Goal: Information Seeking & Learning: Learn about a topic

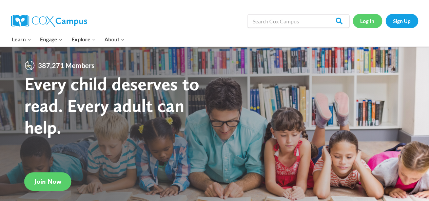
click at [365, 20] on link "Log In" at bounding box center [366, 21] width 29 height 14
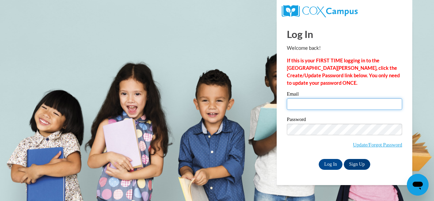
click at [319, 103] on input "Email" at bounding box center [344, 104] width 115 height 12
type input "wanda00048467@gmail.com"
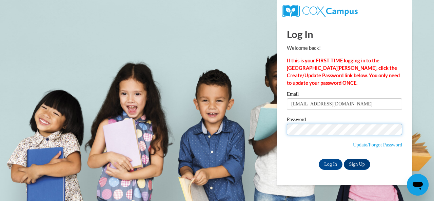
click at [318, 159] on input "Log In" at bounding box center [330, 164] width 24 height 11
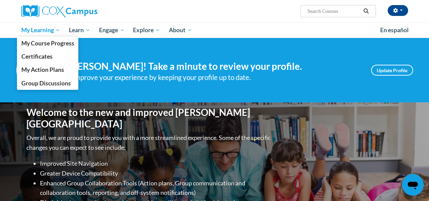
click at [39, 32] on span "My Learning" at bounding box center [40, 30] width 39 height 8
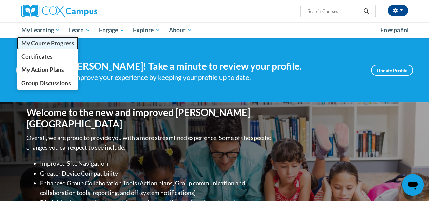
click at [47, 43] on span "My Course Progress" at bounding box center [47, 43] width 53 height 7
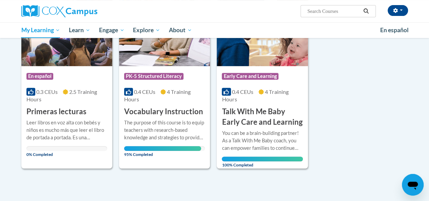
scroll to position [125, 0]
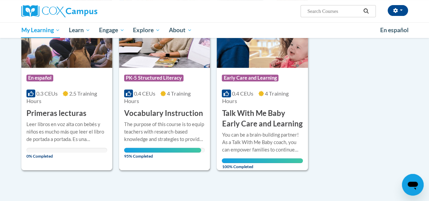
click at [174, 129] on div "The purpose of this course is to equip teachers with research-based knowledge a…" at bounding box center [164, 132] width 81 height 22
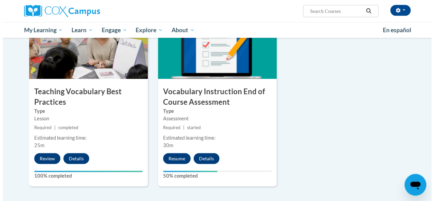
scroll to position [729, 0]
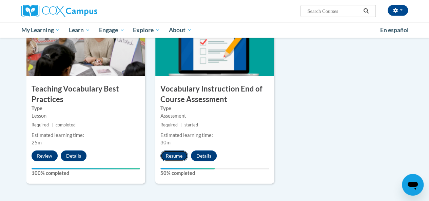
click at [172, 154] on button "Resume" at bounding box center [173, 155] width 27 height 11
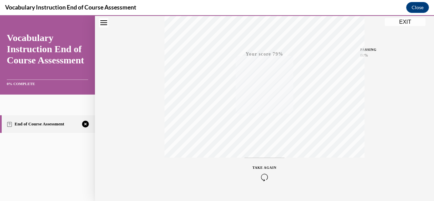
scroll to position [161, 0]
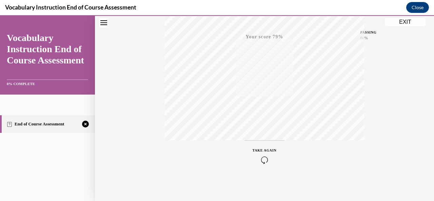
drag, startPoint x: 265, startPoint y: 156, endPoint x: 255, endPoint y: 153, distance: 10.3
click at [255, 153] on div "TAKE AGAIN" at bounding box center [264, 156] width 24 height 16
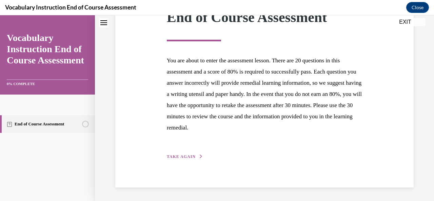
scroll to position [105, 0]
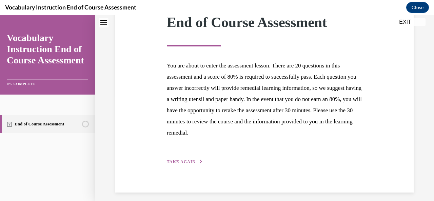
click at [192, 160] on span "TAKE AGAIN" at bounding box center [181, 161] width 29 height 5
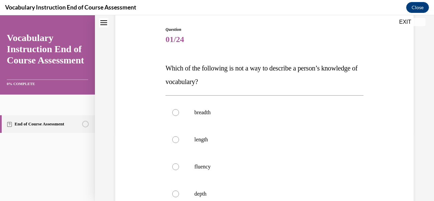
scroll to position [90, 0]
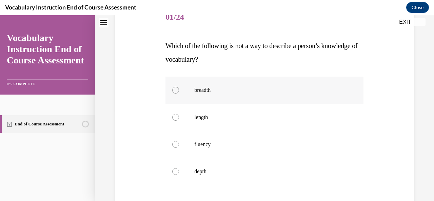
click at [177, 90] on div at bounding box center [175, 90] width 7 height 7
click at [177, 90] on input "breadth" at bounding box center [175, 90] width 7 height 7
radio input "true"
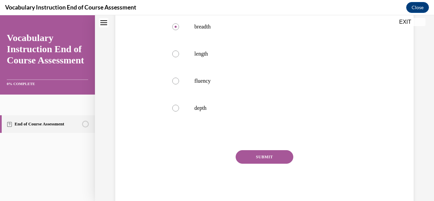
scroll to position [171, 0]
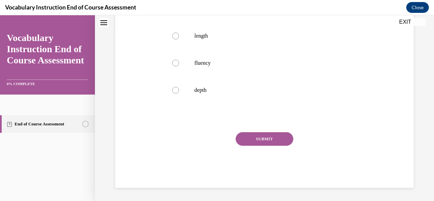
click at [253, 141] on button "SUBMIT" at bounding box center [264, 139] width 58 height 14
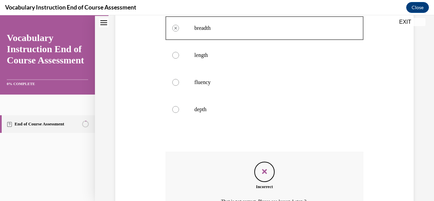
scroll to position [226, 0]
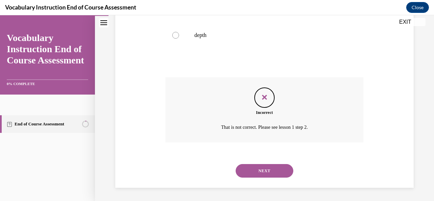
click at [253, 141] on div "Incorrect That is not correct. Please see lesson 1 step 2." at bounding box center [264, 109] width 198 height 65
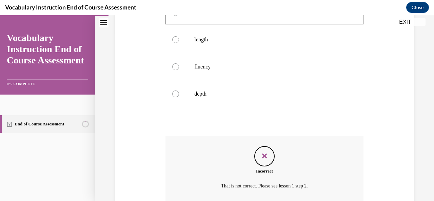
scroll to position [218, 0]
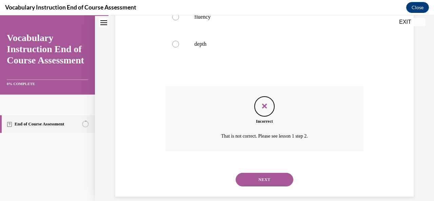
drag, startPoint x: 278, startPoint y: 180, endPoint x: 258, endPoint y: 182, distance: 19.7
click at [258, 182] on button "NEXT" at bounding box center [264, 180] width 58 height 14
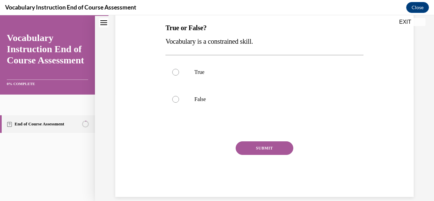
scroll to position [117, 0]
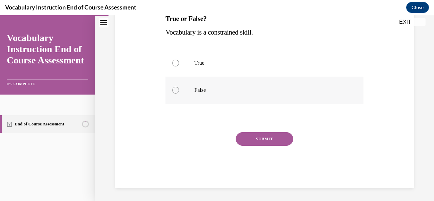
click at [174, 88] on div at bounding box center [175, 90] width 7 height 7
click at [174, 88] on input "False" at bounding box center [175, 90] width 7 height 7
radio input "true"
click at [262, 135] on button "SUBMIT" at bounding box center [264, 139] width 58 height 14
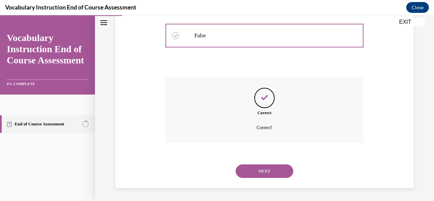
scroll to position [172, 0]
click at [283, 173] on button "NEXT" at bounding box center [264, 171] width 58 height 14
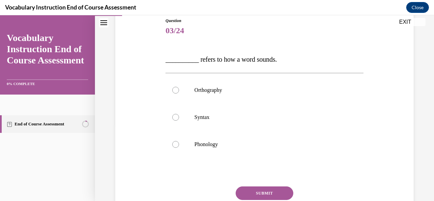
scroll to position [117, 0]
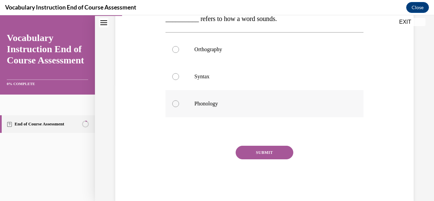
click at [176, 104] on div at bounding box center [175, 103] width 7 height 7
click at [176, 104] on input "Phonology" at bounding box center [175, 103] width 7 height 7
radio input "true"
click at [269, 153] on button "SUBMIT" at bounding box center [264, 153] width 58 height 14
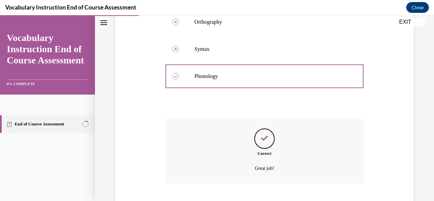
scroll to position [186, 0]
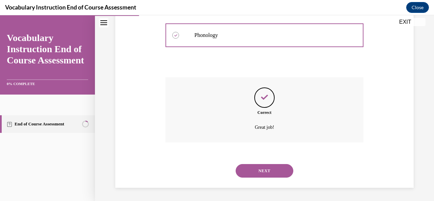
click at [272, 171] on button "NEXT" at bounding box center [264, 171] width 58 height 14
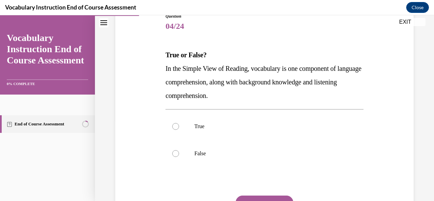
scroll to position [104, 0]
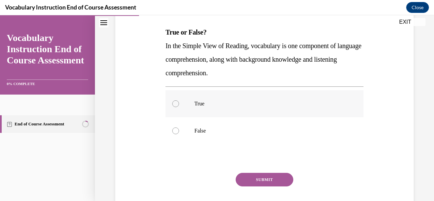
click at [176, 105] on div at bounding box center [175, 103] width 7 height 7
click at [176, 105] on input "True" at bounding box center [175, 103] width 7 height 7
radio input "true"
click at [250, 177] on button "SUBMIT" at bounding box center [264, 180] width 58 height 14
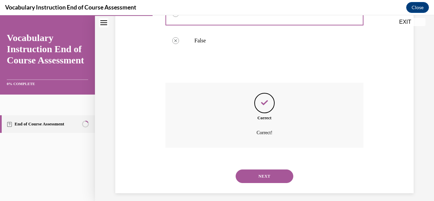
scroll to position [199, 0]
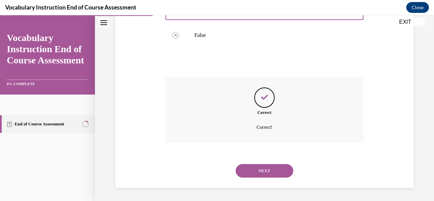
click at [280, 173] on button "NEXT" at bounding box center [264, 171] width 58 height 14
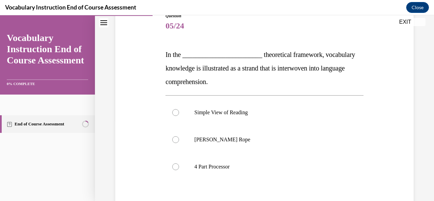
scroll to position [113, 0]
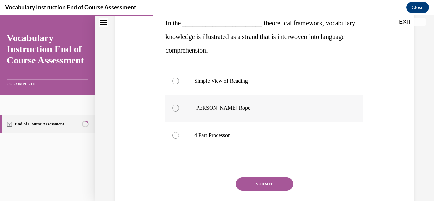
click at [174, 109] on div at bounding box center [175, 108] width 7 height 7
click at [174, 109] on input "[PERSON_NAME] Rope" at bounding box center [175, 108] width 7 height 7
radio input "true"
click at [255, 181] on button "SUBMIT" at bounding box center [264, 184] width 58 height 14
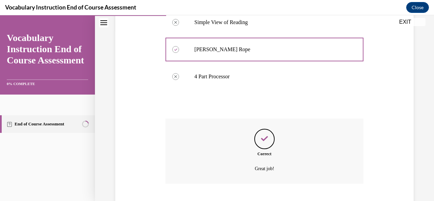
scroll to position [213, 0]
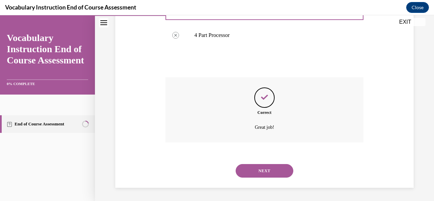
click at [267, 169] on button "NEXT" at bounding box center [264, 171] width 58 height 14
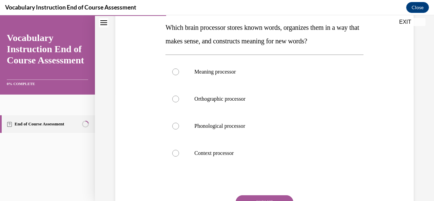
scroll to position [117, 0]
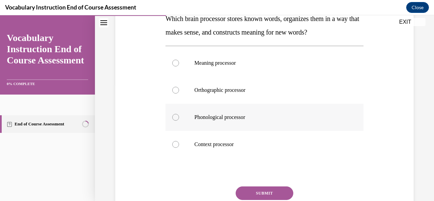
click at [173, 119] on div at bounding box center [175, 117] width 7 height 7
click at [173, 119] on input "Phonological processor" at bounding box center [175, 117] width 7 height 7
radio input "true"
click at [254, 198] on button "SUBMIT" at bounding box center [264, 193] width 58 height 14
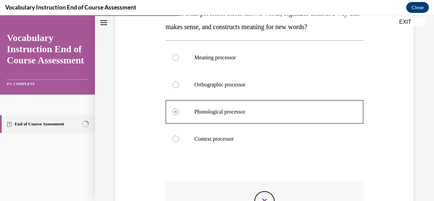
scroll to position [127, 0]
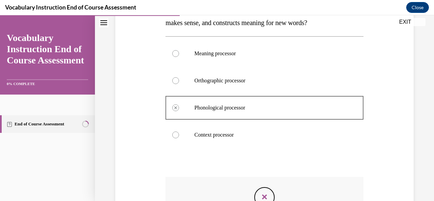
click at [264, 192] on icon "Feedback" at bounding box center [264, 197] width 10 height 10
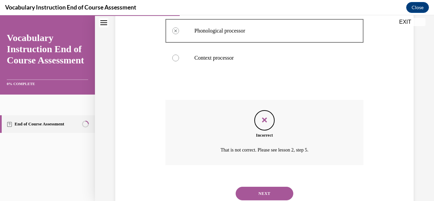
scroll to position [226, 0]
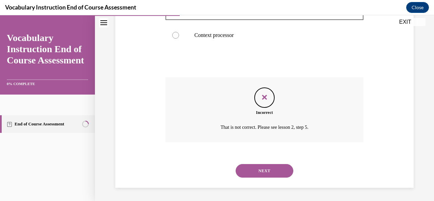
click at [264, 172] on button "NEXT" at bounding box center [264, 171] width 58 height 14
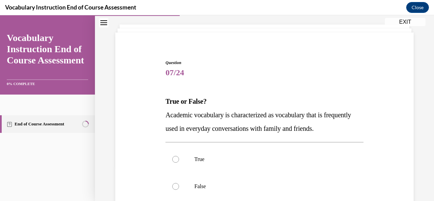
scroll to position [35, 0]
click at [175, 186] on div at bounding box center [175, 186] width 7 height 7
click at [175, 186] on input "False" at bounding box center [175, 186] width 7 height 7
radio input "true"
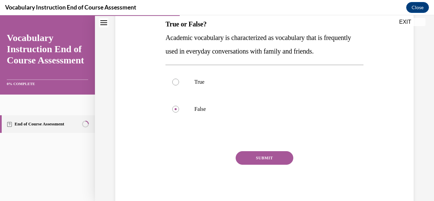
scroll to position [131, 0]
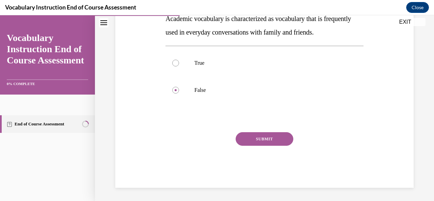
click at [263, 141] on button "SUBMIT" at bounding box center [264, 139] width 58 height 14
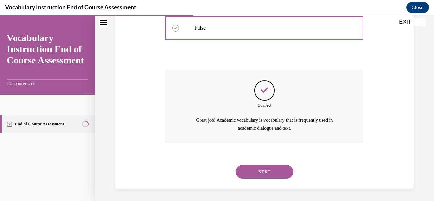
scroll to position [193, 0]
click at [274, 166] on button "NEXT" at bounding box center [264, 171] width 58 height 14
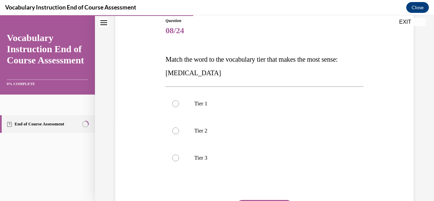
scroll to position [95, 0]
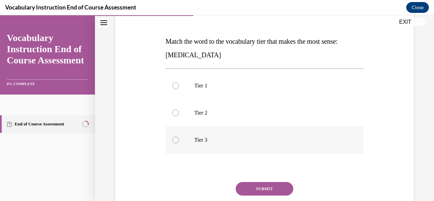
click at [176, 141] on div at bounding box center [175, 140] width 7 height 7
click at [176, 141] on input "Tier 3" at bounding box center [175, 140] width 7 height 7
radio input "true"
click at [251, 188] on button "SUBMIT" at bounding box center [264, 189] width 58 height 14
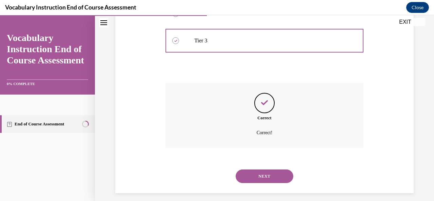
scroll to position [199, 0]
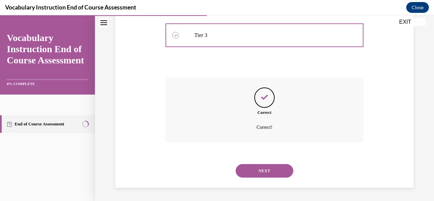
click at [263, 177] on button "NEXT" at bounding box center [264, 171] width 58 height 14
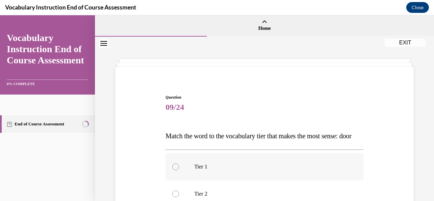
click at [177, 170] on div at bounding box center [175, 166] width 7 height 7
click at [177, 170] on input "Tier 1" at bounding box center [175, 166] width 7 height 7
radio input "true"
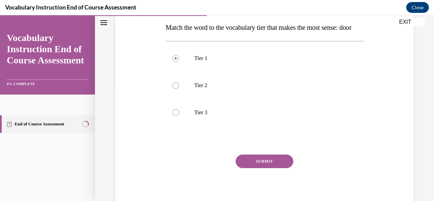
scroll to position [113, 0]
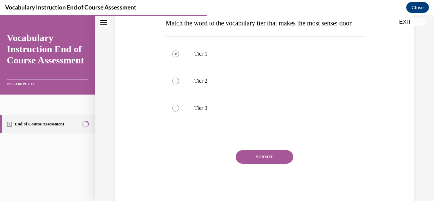
click at [265, 164] on button "SUBMIT" at bounding box center [264, 157] width 58 height 14
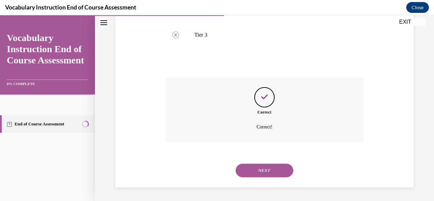
scroll to position [199, 0]
click at [265, 174] on button "NEXT" at bounding box center [264, 171] width 58 height 14
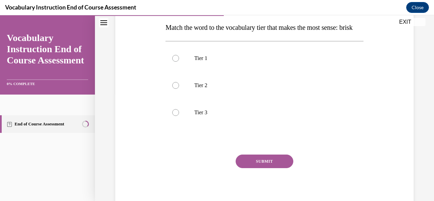
scroll to position [113, 0]
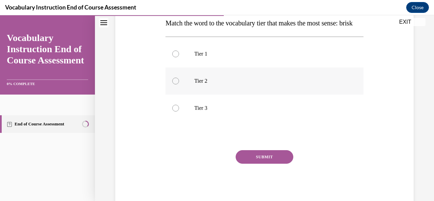
click at [176, 84] on div at bounding box center [175, 81] width 7 height 7
click at [176, 84] on input "Tier 2" at bounding box center [175, 81] width 7 height 7
radio input "true"
click at [265, 164] on button "SUBMIT" at bounding box center [264, 157] width 58 height 14
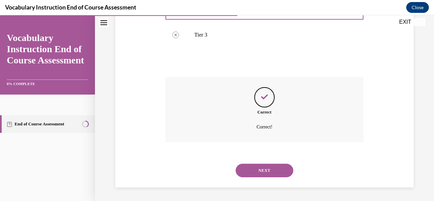
scroll to position [199, 0]
click at [265, 171] on button "NEXT" at bounding box center [264, 171] width 58 height 14
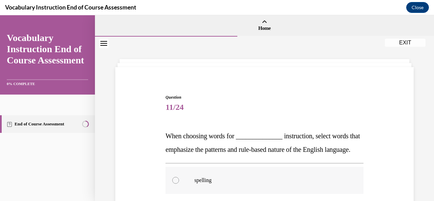
click at [175, 184] on div at bounding box center [175, 180] width 7 height 7
click at [175, 184] on input "spelling" at bounding box center [175, 180] width 7 height 7
radio input "true"
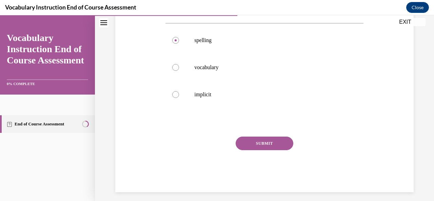
scroll to position [158, 0]
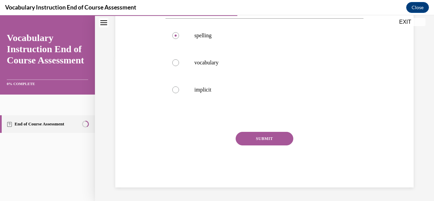
click at [266, 138] on button "SUBMIT" at bounding box center [264, 139] width 58 height 14
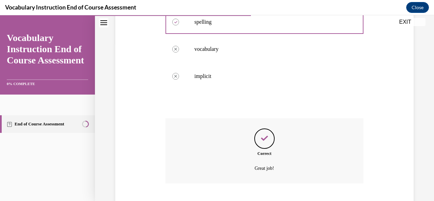
scroll to position [213, 0]
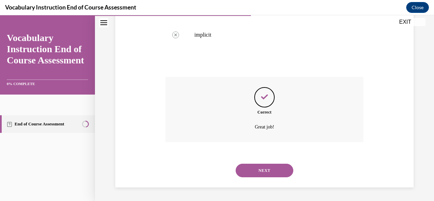
click at [263, 170] on button "NEXT" at bounding box center [264, 171] width 58 height 14
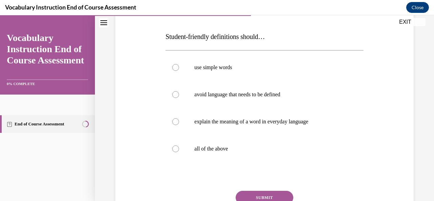
scroll to position [108, 0]
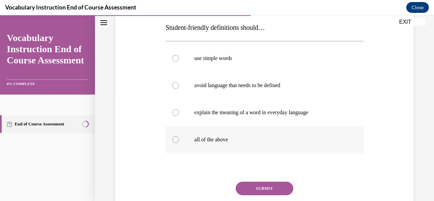
click at [174, 139] on div at bounding box center [175, 139] width 7 height 7
click at [174, 139] on input "all of the above" at bounding box center [175, 139] width 7 height 7
radio input "true"
click at [254, 192] on button "SUBMIT" at bounding box center [264, 189] width 58 height 14
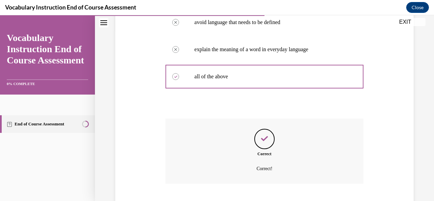
scroll to position [213, 0]
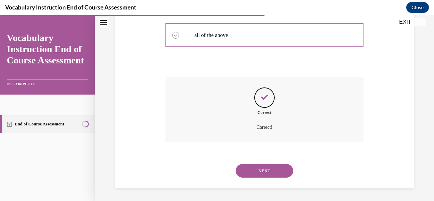
click at [266, 173] on button "NEXT" at bounding box center [264, 171] width 58 height 14
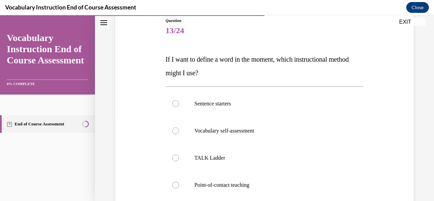
scroll to position [99, 0]
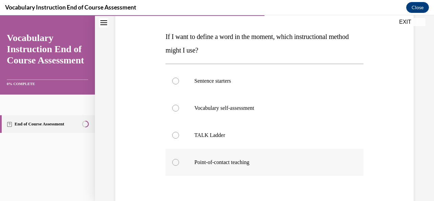
click at [174, 162] on div at bounding box center [175, 162] width 7 height 7
click at [174, 162] on input "Point-of-contact teaching" at bounding box center [175, 162] width 7 height 7
radio input "true"
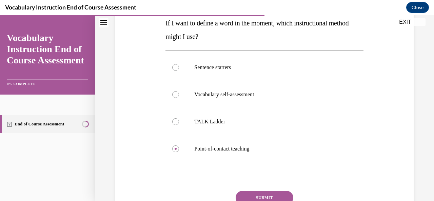
scroll to position [171, 0]
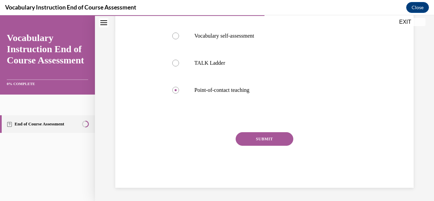
click at [277, 140] on button "SUBMIT" at bounding box center [264, 139] width 58 height 14
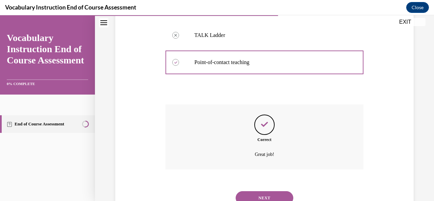
scroll to position [226, 0]
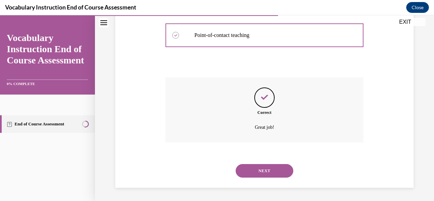
drag, startPoint x: 266, startPoint y: 175, endPoint x: 253, endPoint y: 174, distance: 13.3
drag, startPoint x: 253, startPoint y: 174, endPoint x: 244, endPoint y: 171, distance: 10.0
click at [244, 171] on button "NEXT" at bounding box center [264, 171] width 58 height 14
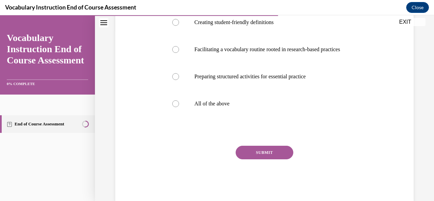
scroll to position [189, 0]
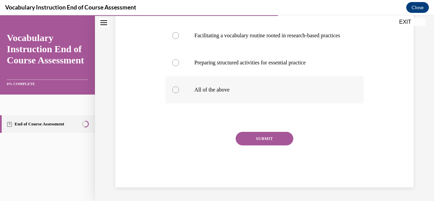
click at [175, 93] on div at bounding box center [175, 89] width 7 height 7
click at [175, 93] on input "All of the above" at bounding box center [175, 89] width 7 height 7
radio input "true"
click at [273, 145] on button "SUBMIT" at bounding box center [264, 139] width 58 height 14
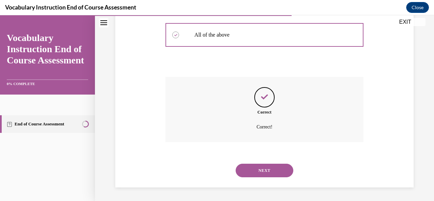
scroll to position [260, 0]
click at [270, 167] on button "NEXT" at bounding box center [264, 171] width 58 height 14
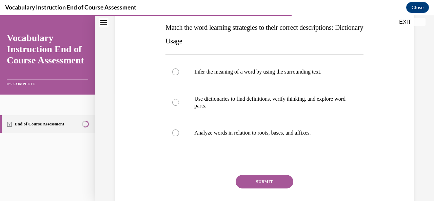
scroll to position [126, 0]
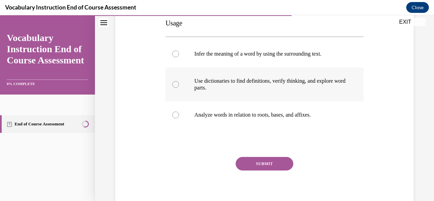
click at [174, 83] on div at bounding box center [175, 84] width 7 height 7
click at [174, 83] on input "Use dictionaries to find definitions, verify thinking, and explore word parts." at bounding box center [175, 84] width 7 height 7
radio input "true"
click at [253, 159] on button "SUBMIT" at bounding box center [264, 164] width 58 height 14
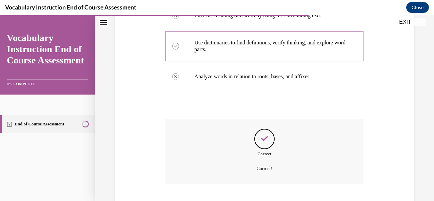
scroll to position [206, 0]
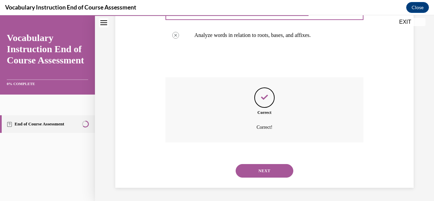
click at [266, 174] on button "NEXT" at bounding box center [264, 171] width 58 height 14
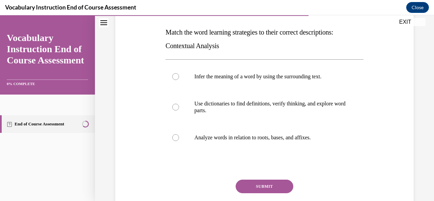
scroll to position [135, 0]
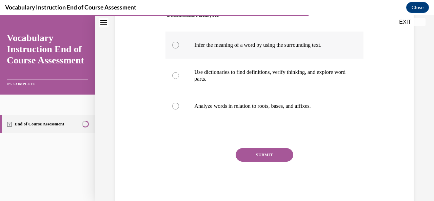
click at [176, 46] on div at bounding box center [175, 45] width 7 height 7
click at [176, 46] on input "Infer the meaning of a word by using the surrounding text." at bounding box center [175, 45] width 7 height 7
radio input "true"
click at [262, 156] on button "SUBMIT" at bounding box center [264, 155] width 58 height 14
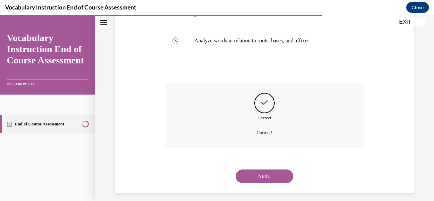
scroll to position [206, 0]
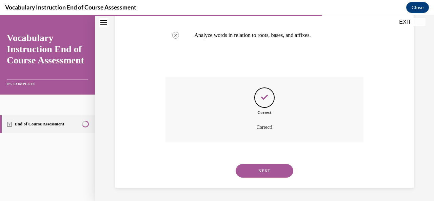
drag, startPoint x: 266, startPoint y: 175, endPoint x: 241, endPoint y: 167, distance: 26.3
drag, startPoint x: 241, startPoint y: 167, endPoint x: 212, endPoint y: 160, distance: 29.9
click at [212, 160] on div "NEXT" at bounding box center [264, 170] width 198 height 27
click at [253, 171] on button "NEXT" at bounding box center [264, 171] width 58 height 14
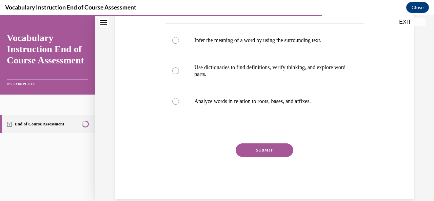
scroll to position [151, 0]
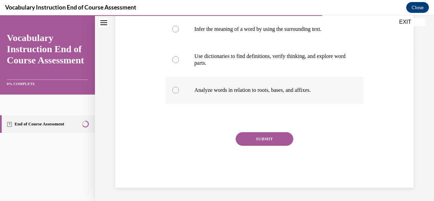
click at [173, 90] on div at bounding box center [175, 90] width 7 height 7
click at [173, 90] on input "Analyze words in relation to roots, bases, and affixes." at bounding box center [175, 90] width 7 height 7
radio input "true"
click at [253, 141] on button "SUBMIT" at bounding box center [264, 139] width 58 height 14
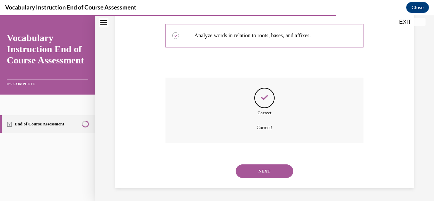
scroll to position [206, 0]
click at [263, 167] on button "NEXT" at bounding box center [264, 171] width 58 height 14
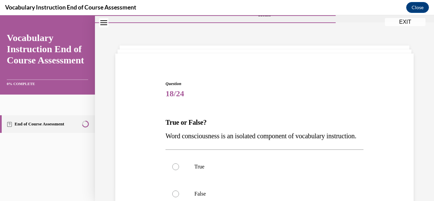
scroll to position [68, 0]
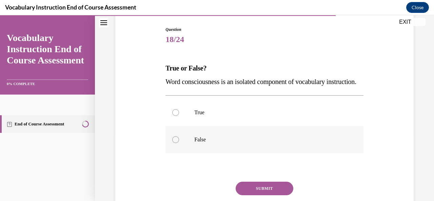
click at [176, 143] on div at bounding box center [175, 139] width 7 height 7
click at [176, 143] on input "False" at bounding box center [175, 139] width 7 height 7
radio input "true"
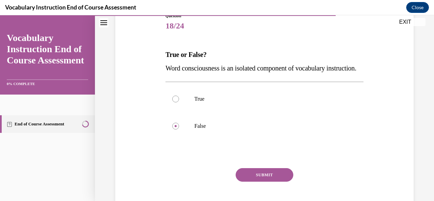
scroll to position [131, 0]
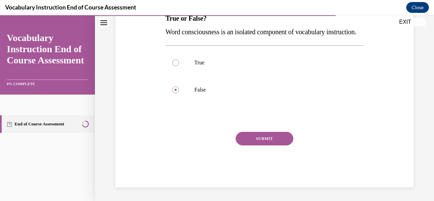
click at [264, 138] on button "SUBMIT" at bounding box center [264, 139] width 58 height 14
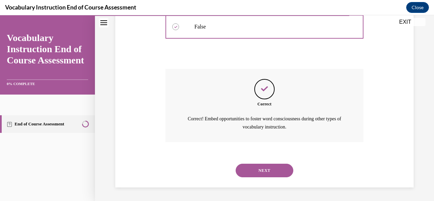
scroll to position [193, 0]
click at [266, 168] on button "NEXT" at bounding box center [264, 171] width 58 height 14
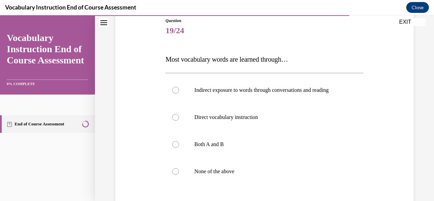
scroll to position [86, 0]
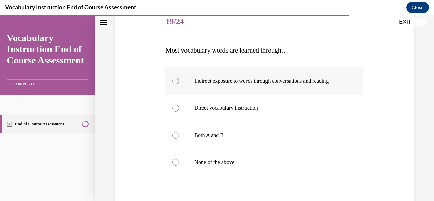
click at [174, 80] on div at bounding box center [175, 81] width 7 height 7
click at [174, 80] on input "Indirect exposure to words through conversations and reading" at bounding box center [175, 81] width 7 height 7
radio input "true"
click at [277, 91] on label "Indirect exposure to words through conversations and reading" at bounding box center [264, 80] width 198 height 27
click at [179, 84] on input "Indirect exposure to words through conversations and reading" at bounding box center [175, 81] width 7 height 7
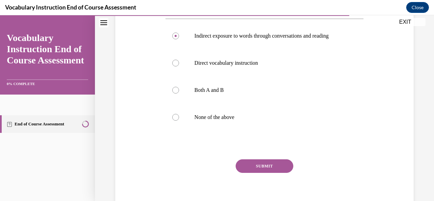
scroll to position [158, 0]
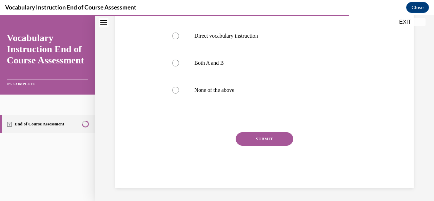
click at [259, 135] on button "SUBMIT" at bounding box center [264, 139] width 58 height 14
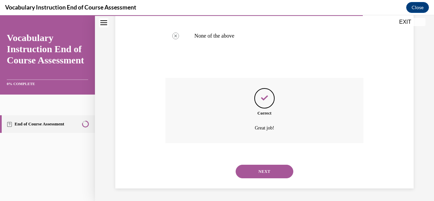
scroll to position [213, 0]
click at [266, 173] on button "NEXT" at bounding box center [264, 171] width 58 height 14
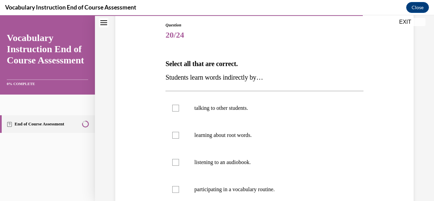
scroll to position [104, 0]
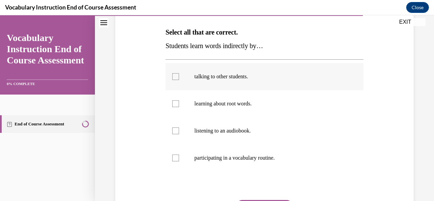
click at [178, 77] on div at bounding box center [175, 76] width 7 height 7
click at [178, 77] on input "talking to other students." at bounding box center [175, 76] width 7 height 7
checkbox input "true"
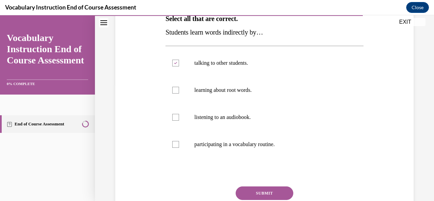
scroll to position [171, 0]
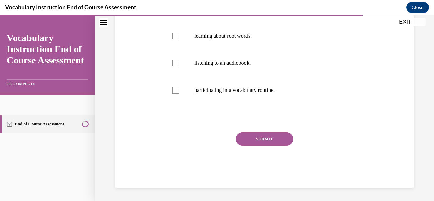
click at [259, 139] on button "SUBMIT" at bounding box center [264, 139] width 58 height 14
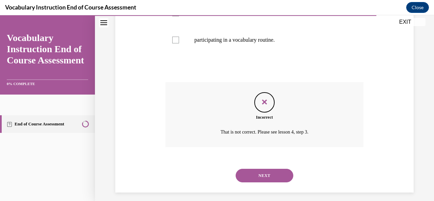
scroll to position [226, 0]
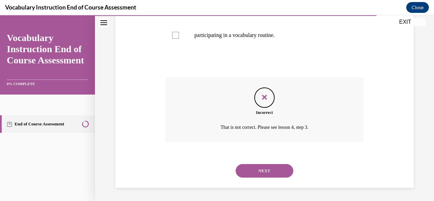
click at [277, 169] on button "NEXT" at bounding box center [264, 171] width 58 height 14
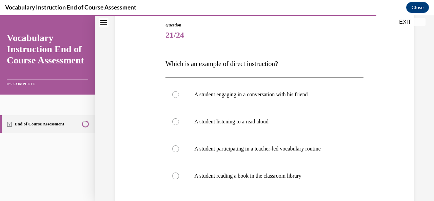
scroll to position [99, 0]
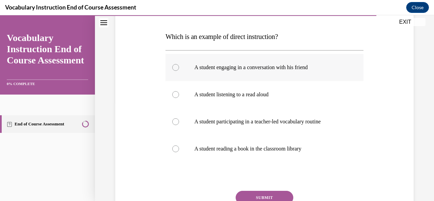
click at [174, 67] on div at bounding box center [175, 67] width 7 height 7
click at [174, 67] on input "A student engaging in a conversation with his friend" at bounding box center [175, 67] width 7 height 7
radio input "true"
click at [174, 67] on circle at bounding box center [175, 67] width 2 height 2
click at [174, 67] on input "A student engaging in a conversation with his friend" at bounding box center [175, 67] width 7 height 7
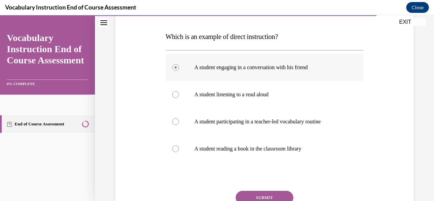
click at [174, 68] on icon at bounding box center [175, 67] width 2 height 2
click at [174, 68] on input "A student engaging in a conversation with his friend" at bounding box center [175, 67] width 7 height 7
click at [253, 196] on button "SUBMIT" at bounding box center [264, 198] width 58 height 14
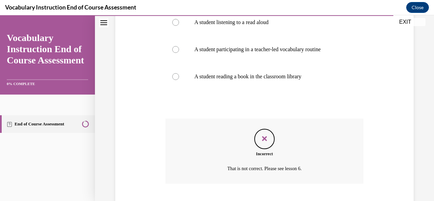
scroll to position [213, 0]
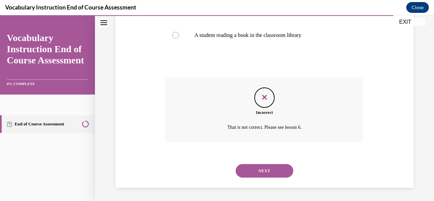
click at [267, 172] on button "NEXT" at bounding box center [264, 171] width 58 height 14
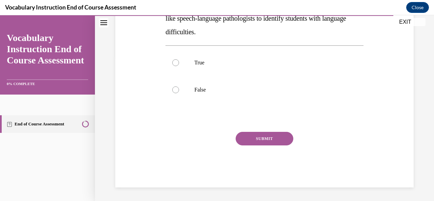
scroll to position [0, 0]
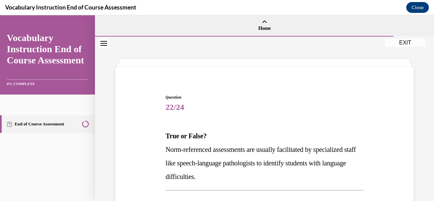
click at [241, 59] on div "Question 22/24 True or False? Norm-referenced assessments are usually facilitat…" at bounding box center [264, 191] width 339 height 309
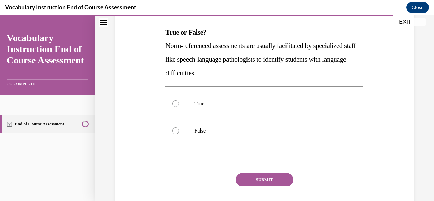
scroll to position [122, 0]
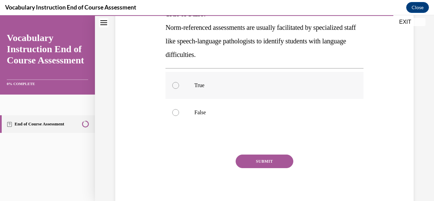
click at [176, 84] on div at bounding box center [175, 85] width 7 height 7
click at [176, 84] on input "True" at bounding box center [175, 85] width 7 height 7
radio input "true"
click at [259, 162] on button "SUBMIT" at bounding box center [264, 161] width 58 height 14
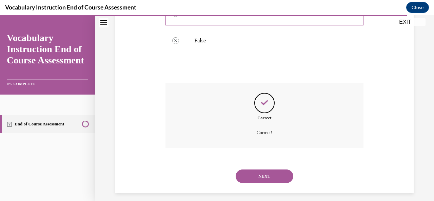
scroll to position [199, 0]
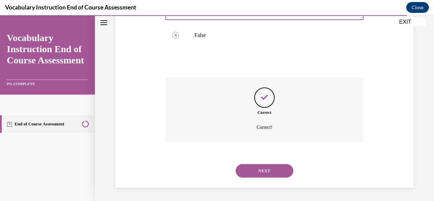
click at [270, 169] on button "NEXT" at bounding box center [264, 171] width 58 height 14
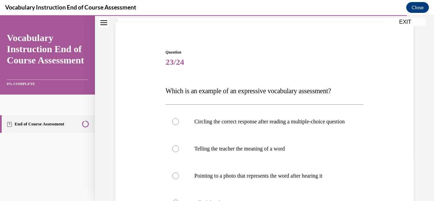
scroll to position [108, 0]
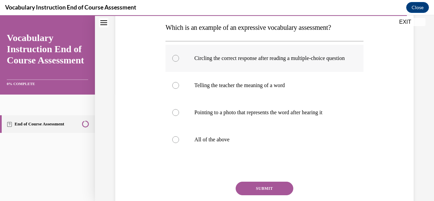
click at [173, 61] on div at bounding box center [175, 58] width 7 height 7
click at [173, 61] on input "Circling the correct response after reading a multiple-choice question" at bounding box center [175, 58] width 7 height 7
radio input "true"
click at [255, 194] on button "SUBMIT" at bounding box center [264, 189] width 58 height 14
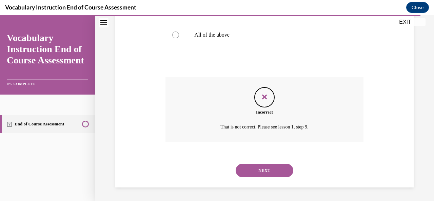
scroll to position [220, 0]
click at [255, 171] on button "NEXT" at bounding box center [264, 171] width 58 height 14
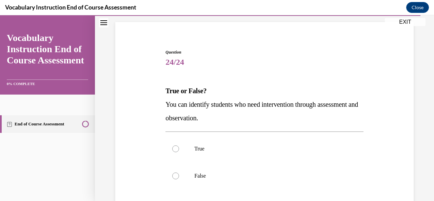
scroll to position [49, 0]
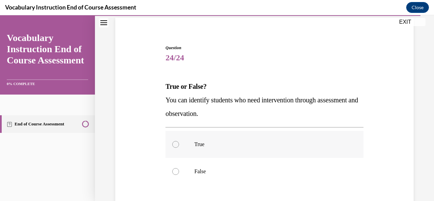
click at [174, 141] on div at bounding box center [175, 144] width 7 height 7
click at [174, 141] on input "True" at bounding box center [175, 144] width 7 height 7
radio input "true"
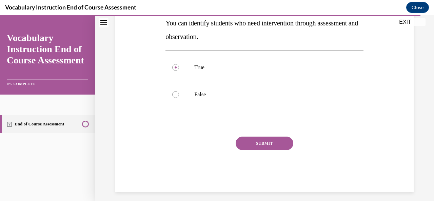
scroll to position [131, 0]
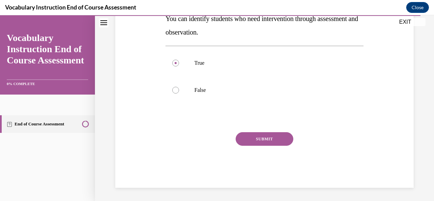
click at [268, 135] on button "SUBMIT" at bounding box center [264, 139] width 58 height 14
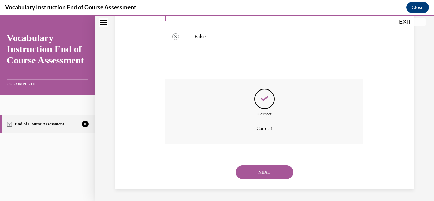
scroll to position [186, 0]
click at [257, 171] on button "NEXT" at bounding box center [264, 171] width 58 height 14
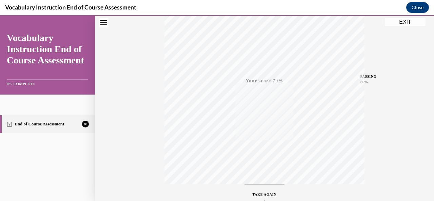
scroll to position [161, 0]
click at [261, 156] on div "TAKE AGAIN" at bounding box center [264, 156] width 24 height 16
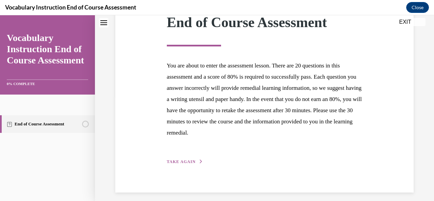
click at [186, 166] on div "Step 1 of 1 End of Course Assessment You are about to enter the assessment less…" at bounding box center [264, 77] width 298 height 231
click at [191, 162] on span "TAKE AGAIN" at bounding box center [181, 161] width 29 height 5
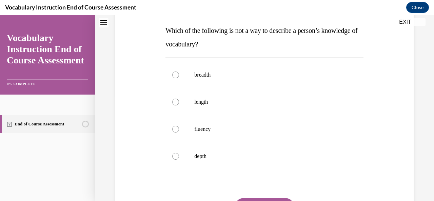
scroll to position [0, 0]
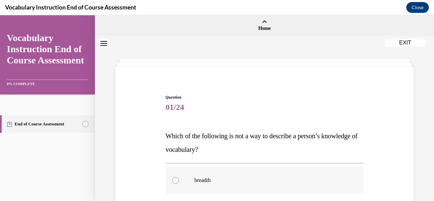
drag, startPoint x: 430, startPoint y: 199, endPoint x: 288, endPoint y: 169, distance: 145.0
click at [288, 169] on label "breadth" at bounding box center [264, 180] width 198 height 27
click at [179, 177] on input "breadth" at bounding box center [175, 180] width 7 height 7
radio input "true"
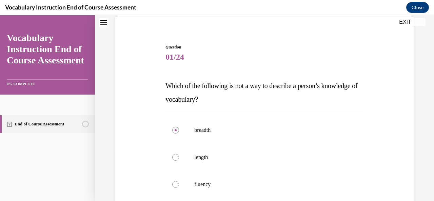
scroll to position [73, 0]
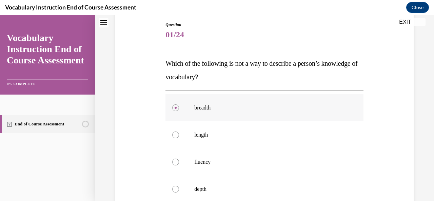
click at [177, 105] on div at bounding box center [175, 107] width 7 height 7
click at [177, 105] on input "breadth" at bounding box center [175, 107] width 7 height 7
click at [175, 136] on div at bounding box center [175, 134] width 7 height 7
click at [175, 136] on input "length" at bounding box center [175, 134] width 7 height 7
radio input "true"
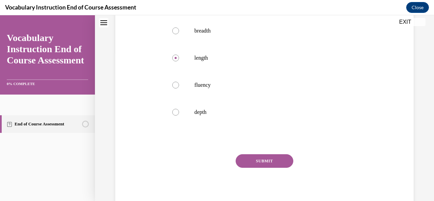
scroll to position [171, 0]
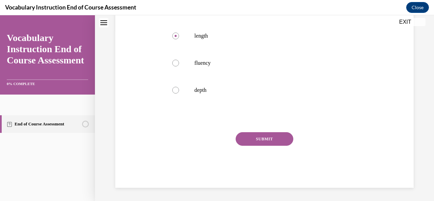
click at [271, 135] on button "SUBMIT" at bounding box center [264, 139] width 58 height 14
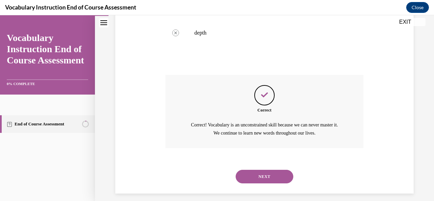
scroll to position [234, 0]
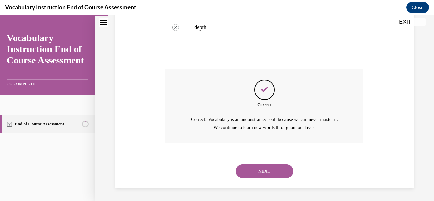
click at [278, 168] on button "NEXT" at bounding box center [264, 171] width 58 height 14
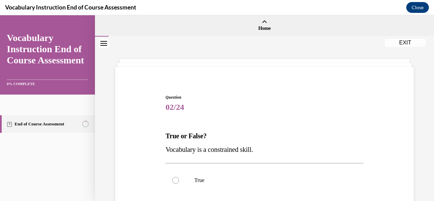
scroll to position [117, 0]
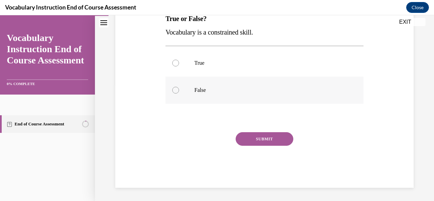
click at [175, 91] on div at bounding box center [175, 90] width 7 height 7
click at [175, 91] on input "False" at bounding box center [175, 90] width 7 height 7
radio input "true"
click at [260, 140] on button "SUBMIT" at bounding box center [264, 139] width 58 height 14
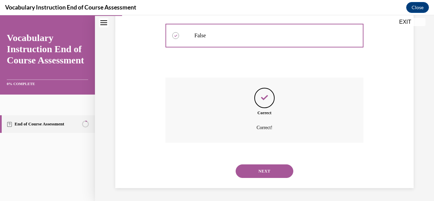
scroll to position [172, 0]
click at [260, 170] on button "NEXT" at bounding box center [264, 171] width 58 height 14
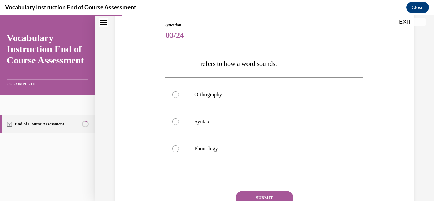
scroll to position [99, 0]
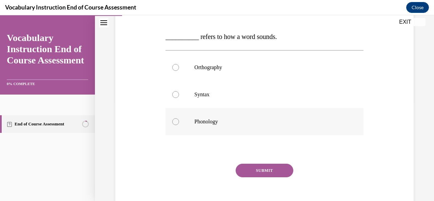
click at [175, 124] on div at bounding box center [175, 121] width 7 height 7
click at [175, 124] on input "Phonology" at bounding box center [175, 121] width 7 height 7
radio input "true"
click at [257, 171] on button "SUBMIT" at bounding box center [264, 171] width 58 height 14
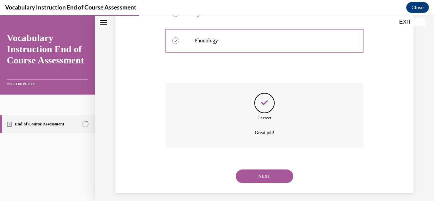
scroll to position [186, 0]
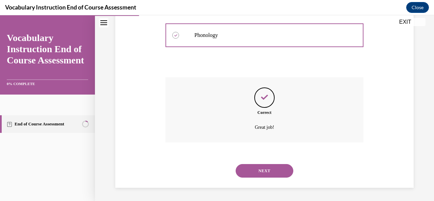
click at [257, 167] on button "NEXT" at bounding box center [264, 171] width 58 height 14
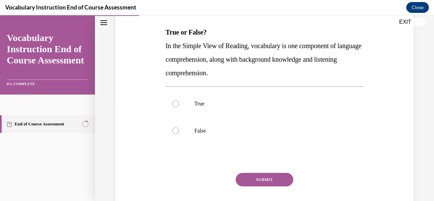
scroll to position [108, 0]
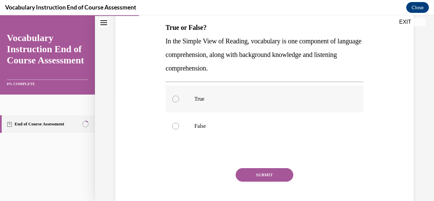
click at [174, 100] on div at bounding box center [175, 99] width 7 height 7
click at [174, 100] on input "True" at bounding box center [175, 99] width 7 height 7
radio input "true"
click at [245, 171] on button "SUBMIT" at bounding box center [264, 175] width 58 height 14
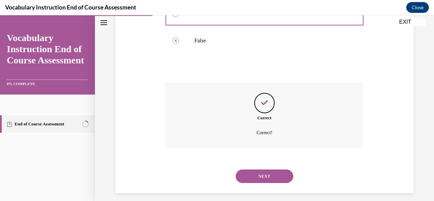
scroll to position [199, 0]
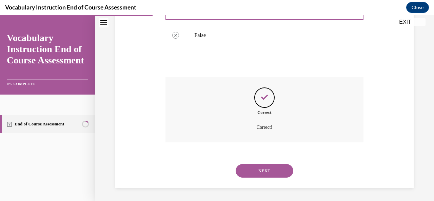
click at [247, 173] on button "NEXT" at bounding box center [264, 171] width 58 height 14
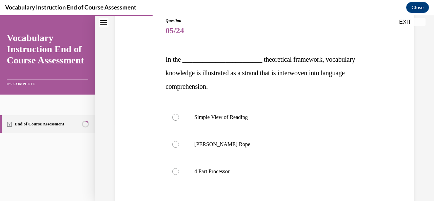
scroll to position [99, 0]
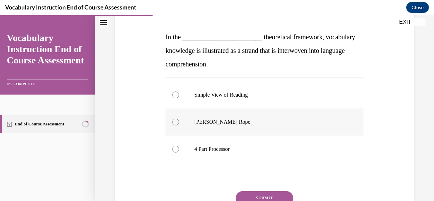
click at [176, 122] on div at bounding box center [175, 122] width 7 height 7
click at [176, 122] on input "[PERSON_NAME] Rope" at bounding box center [175, 122] width 7 height 7
radio input "true"
click at [250, 195] on button "SUBMIT" at bounding box center [264, 198] width 58 height 14
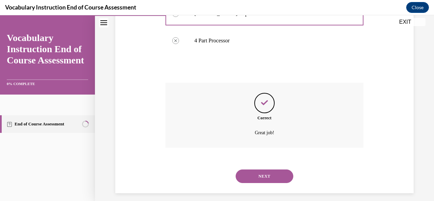
scroll to position [213, 0]
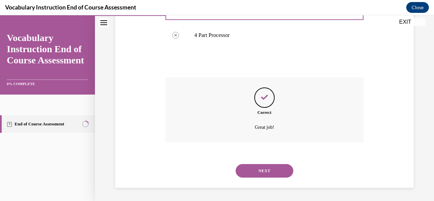
click at [262, 168] on button "NEXT" at bounding box center [264, 171] width 58 height 14
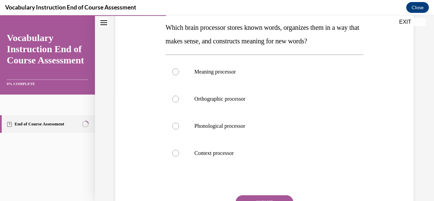
scroll to position [131, 0]
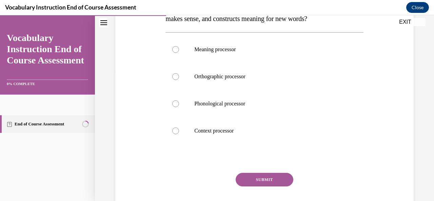
drag, startPoint x: 431, startPoint y: 197, endPoint x: 308, endPoint y: 156, distance: 129.7
drag, startPoint x: 308, startPoint y: 156, endPoint x: 291, endPoint y: 149, distance: 18.1
drag, startPoint x: 291, startPoint y: 149, endPoint x: 266, endPoint y: 148, distance: 25.8
drag, startPoint x: 266, startPoint y: 148, endPoint x: 214, endPoint y: 163, distance: 53.2
drag, startPoint x: 214, startPoint y: 163, endPoint x: 189, endPoint y: 168, distance: 25.9
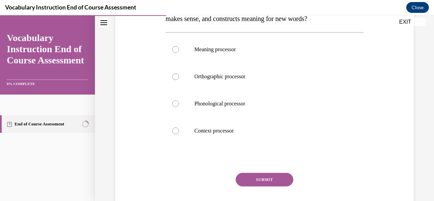
click at [189, 168] on div "Question 06/24 Which brain processor stores known words, organizes them in a wa…" at bounding box center [264, 95] width 198 height 265
click at [175, 130] on div at bounding box center [175, 130] width 7 height 7
click at [175, 130] on input "Context processor" at bounding box center [175, 130] width 7 height 7
radio input "true"
click at [268, 179] on button "SUBMIT" at bounding box center [264, 180] width 58 height 14
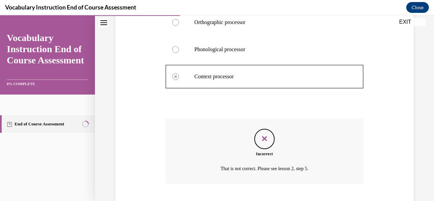
scroll to position [226, 0]
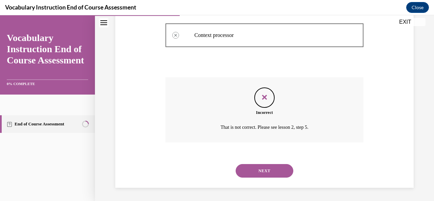
click at [265, 172] on button "NEXT" at bounding box center [264, 171] width 58 height 14
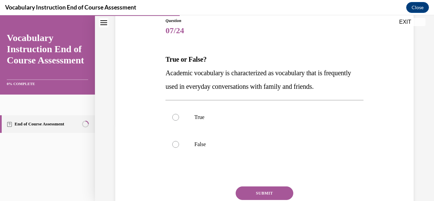
scroll to position [95, 0]
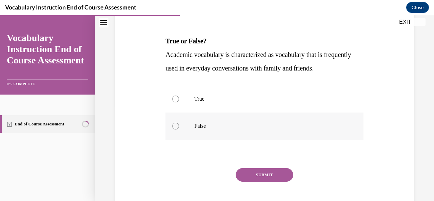
click at [176, 128] on div at bounding box center [175, 126] width 7 height 7
click at [176, 128] on input "False" at bounding box center [175, 126] width 7 height 7
radio input "true"
click at [264, 178] on button "SUBMIT" at bounding box center [264, 175] width 58 height 14
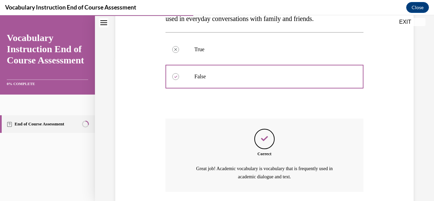
scroll to position [193, 0]
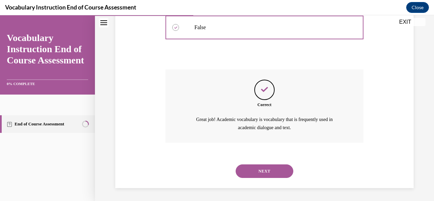
drag, startPoint x: 261, startPoint y: 170, endPoint x: 255, endPoint y: 167, distance: 6.5
click at [255, 167] on button "NEXT" at bounding box center [264, 171] width 58 height 14
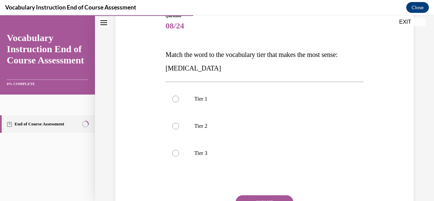
scroll to position [95, 0]
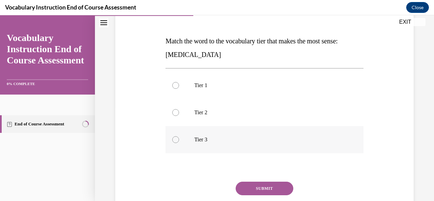
click at [174, 138] on div at bounding box center [175, 139] width 7 height 7
click at [174, 138] on input "Tier 3" at bounding box center [175, 139] width 7 height 7
radio input "true"
drag, startPoint x: 254, startPoint y: 183, endPoint x: 251, endPoint y: 188, distance: 5.8
click at [251, 188] on button "SUBMIT" at bounding box center [264, 189] width 58 height 14
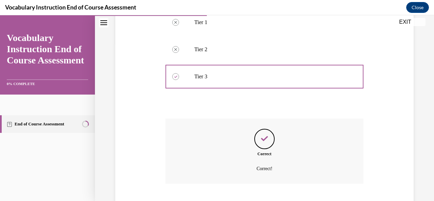
scroll to position [199, 0]
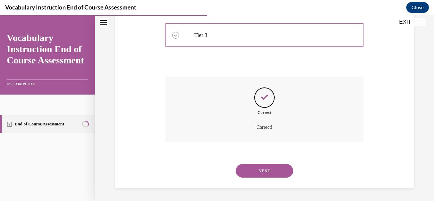
drag, startPoint x: 277, startPoint y: 174, endPoint x: 260, endPoint y: 168, distance: 18.8
click at [260, 168] on button "NEXT" at bounding box center [264, 171] width 58 height 14
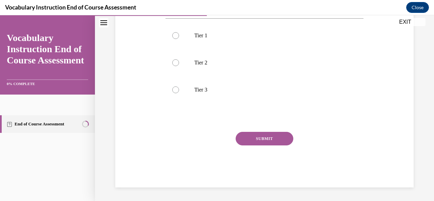
scroll to position [144, 0]
click at [176, 35] on div at bounding box center [175, 35] width 7 height 7
click at [176, 35] on input "Tier 1" at bounding box center [175, 35] width 7 height 7
radio input "true"
click at [254, 138] on button "SUBMIT" at bounding box center [264, 139] width 58 height 14
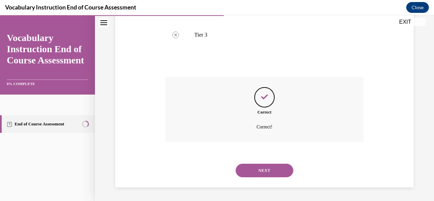
scroll to position [199, 0]
click at [261, 168] on button "NEXT" at bounding box center [264, 171] width 58 height 14
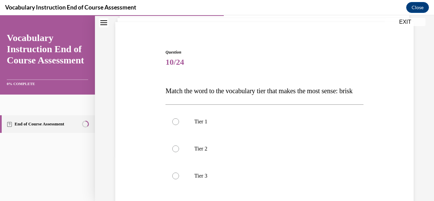
scroll to position [77, 0]
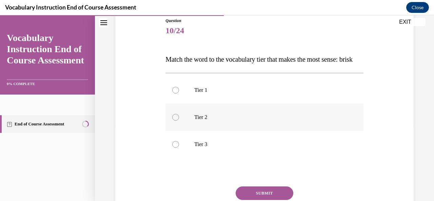
click at [173, 121] on div at bounding box center [175, 117] width 7 height 7
click at [173, 121] on input "Tier 2" at bounding box center [175, 117] width 7 height 7
radio input "true"
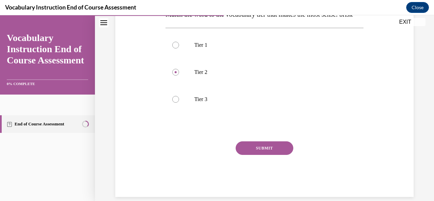
scroll to position [144, 0]
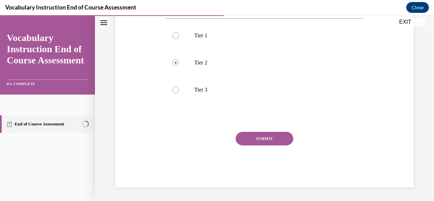
click at [269, 140] on button "SUBMIT" at bounding box center [264, 139] width 58 height 14
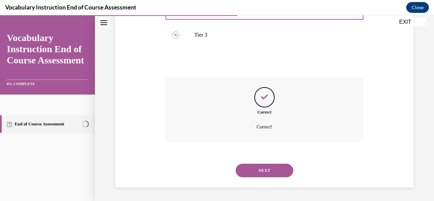
scroll to position [199, 0]
click at [267, 172] on button "NEXT" at bounding box center [264, 171] width 58 height 14
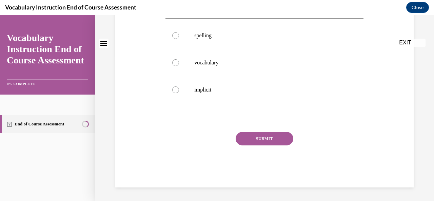
scroll to position [0, 0]
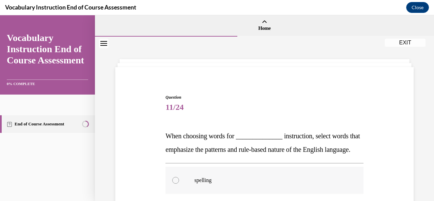
click at [175, 184] on div at bounding box center [175, 180] width 7 height 7
click at [175, 184] on input "spelling" at bounding box center [175, 180] width 7 height 7
radio input "true"
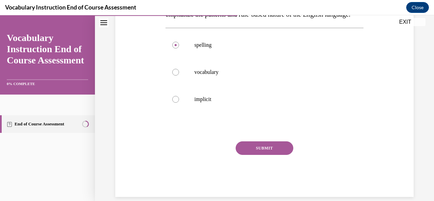
scroll to position [158, 0]
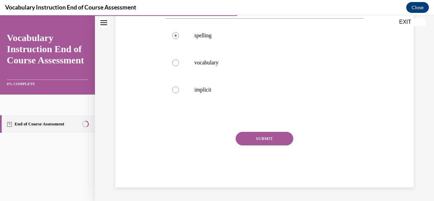
click at [263, 137] on button "SUBMIT" at bounding box center [264, 139] width 58 height 14
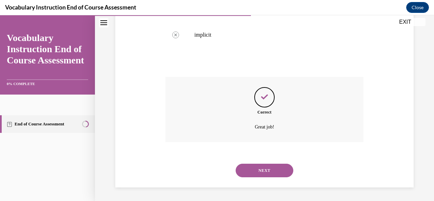
scroll to position [213, 0]
click at [266, 174] on button "NEXT" at bounding box center [264, 171] width 58 height 14
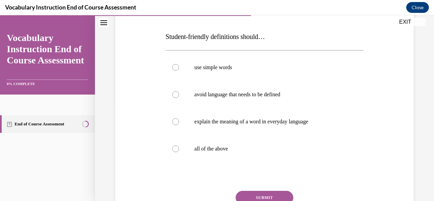
scroll to position [131, 0]
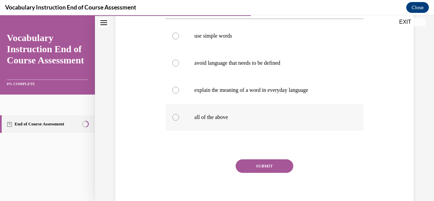
click at [173, 116] on div at bounding box center [175, 117] width 7 height 7
click at [173, 116] on input "all of the above" at bounding box center [175, 117] width 7 height 7
radio input "true"
click at [256, 164] on button "SUBMIT" at bounding box center [264, 166] width 58 height 14
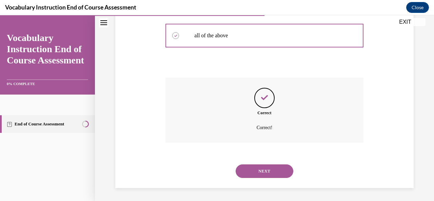
scroll to position [213, 0]
click at [260, 173] on button "NEXT" at bounding box center [264, 171] width 58 height 14
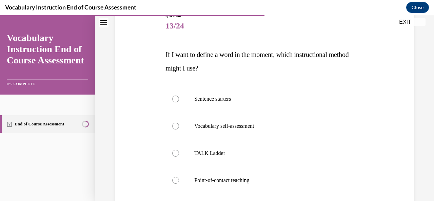
scroll to position [90, 0]
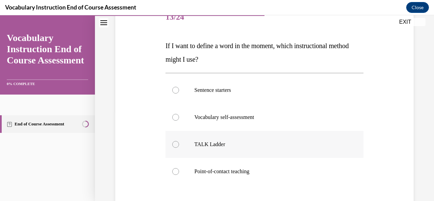
click at [174, 144] on div at bounding box center [175, 144] width 7 height 7
click at [174, 144] on input "TALK Ladder" at bounding box center [175, 144] width 7 height 7
radio input "true"
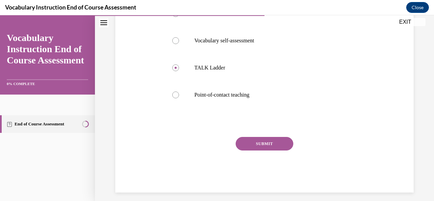
scroll to position [171, 0]
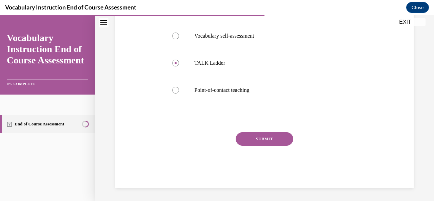
click at [269, 140] on button "SUBMIT" at bounding box center [264, 139] width 58 height 14
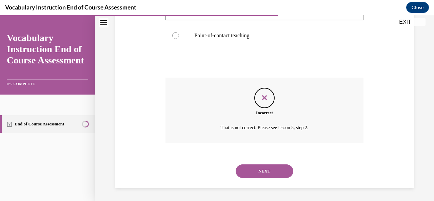
scroll to position [226, 0]
click at [277, 168] on button "NEXT" at bounding box center [264, 171] width 58 height 14
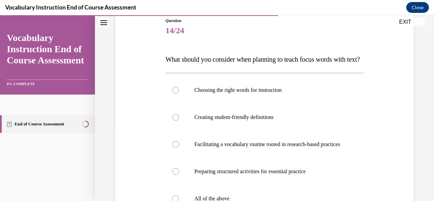
scroll to position [135, 0]
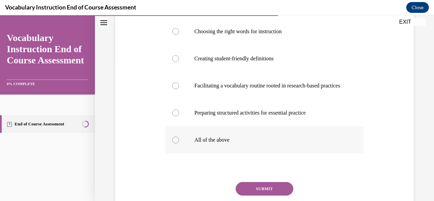
click at [173, 143] on div at bounding box center [175, 140] width 7 height 7
click at [173, 143] on input "All of the above" at bounding box center [175, 140] width 7 height 7
radio input "true"
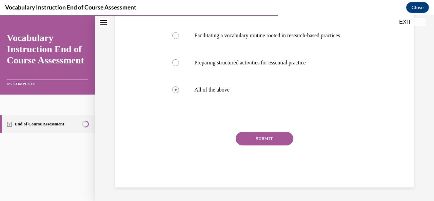
scroll to position [205, 0]
click at [274, 137] on button "SUBMIT" at bounding box center [264, 139] width 58 height 14
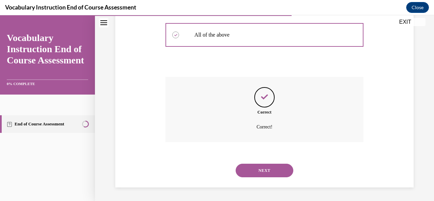
scroll to position [260, 0]
click at [272, 172] on button "NEXT" at bounding box center [264, 171] width 58 height 14
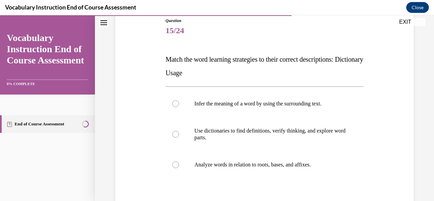
scroll to position [112, 0]
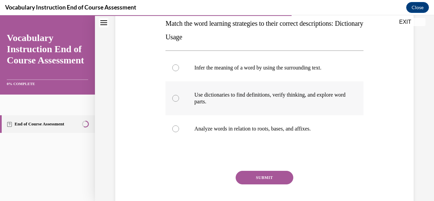
click at [177, 97] on div at bounding box center [175, 98] width 7 height 7
click at [177, 97] on input "Use dictionaries to find definitions, verify thinking, and explore word parts." at bounding box center [175, 98] width 7 height 7
radio input "true"
click at [270, 177] on button "SUBMIT" at bounding box center [264, 178] width 58 height 14
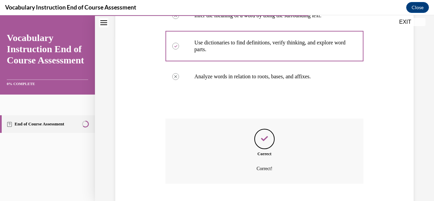
scroll to position [206, 0]
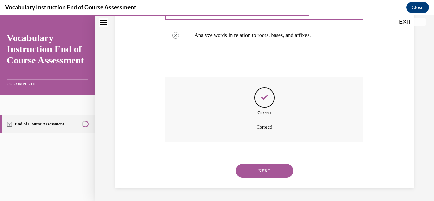
click at [266, 169] on button "NEXT" at bounding box center [264, 171] width 58 height 14
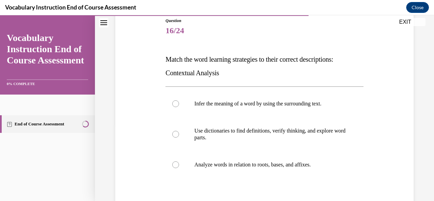
scroll to position [104, 0]
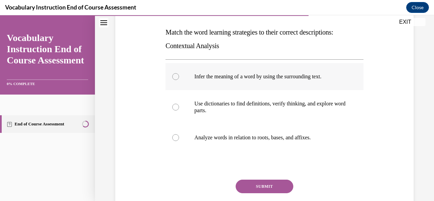
click at [172, 76] on div at bounding box center [175, 76] width 7 height 7
click at [172, 76] on input "Infer the meaning of a word by using the surrounding text." at bounding box center [175, 76] width 7 height 7
radio input "true"
click at [251, 182] on button "SUBMIT" at bounding box center [264, 187] width 58 height 14
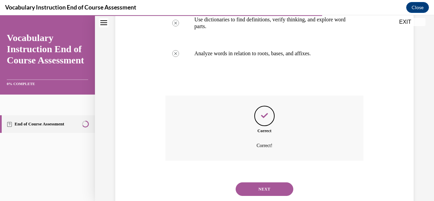
scroll to position [201, 0]
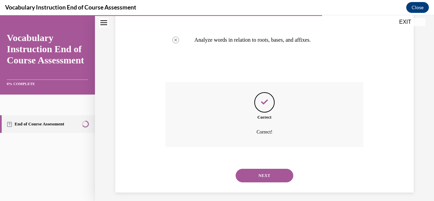
click at [274, 174] on button "NEXT" at bounding box center [264, 176] width 58 height 14
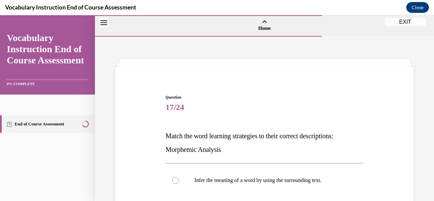
scroll to position [151, 0]
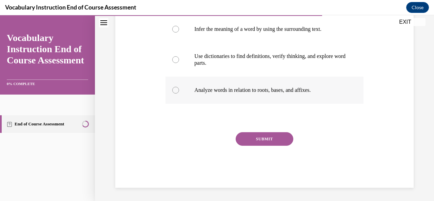
click at [177, 92] on div at bounding box center [175, 90] width 7 height 7
click at [177, 92] on input "Analyze words in relation to roots, bases, and affixes." at bounding box center [175, 90] width 7 height 7
radio input "true"
click at [272, 139] on button "SUBMIT" at bounding box center [264, 139] width 58 height 14
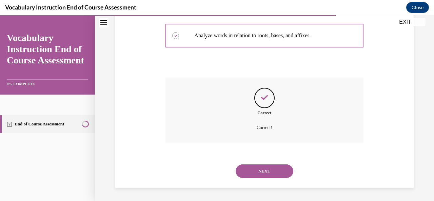
scroll to position [206, 0]
click at [269, 169] on button "NEXT" at bounding box center [264, 171] width 58 height 14
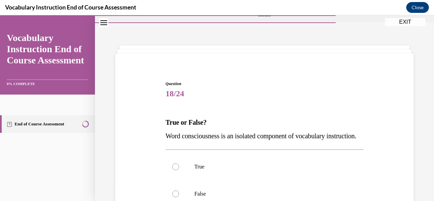
scroll to position [63, 0]
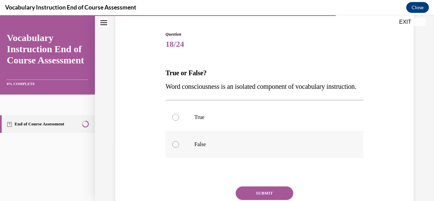
click at [176, 148] on div at bounding box center [175, 144] width 7 height 7
click at [176, 148] on input "False" at bounding box center [175, 144] width 7 height 7
radio input "true"
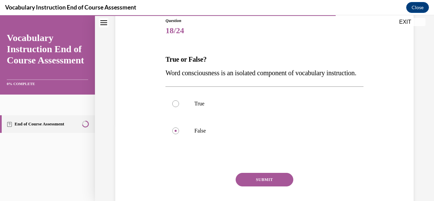
scroll to position [126, 0]
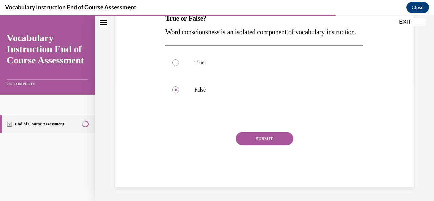
click at [268, 139] on button "SUBMIT" at bounding box center [264, 139] width 58 height 14
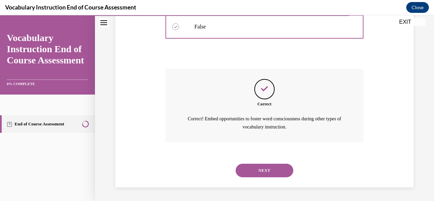
scroll to position [193, 0]
click at [270, 175] on button "NEXT" at bounding box center [264, 171] width 58 height 14
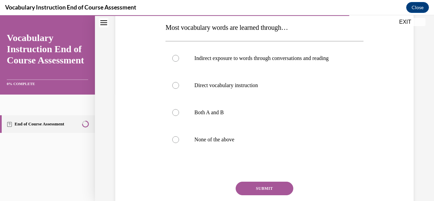
scroll to position [126, 0]
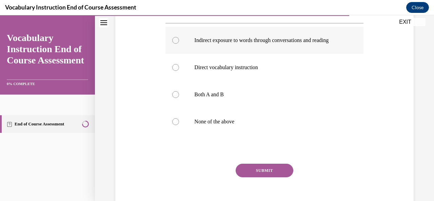
click at [176, 39] on div at bounding box center [175, 40] width 7 height 7
click at [176, 39] on input "Indirect exposure to words through conversations and reading" at bounding box center [175, 40] width 7 height 7
radio input "true"
click at [268, 171] on button "SUBMIT" at bounding box center [264, 171] width 58 height 14
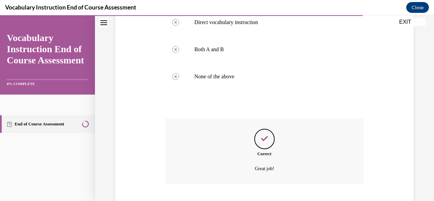
scroll to position [213, 0]
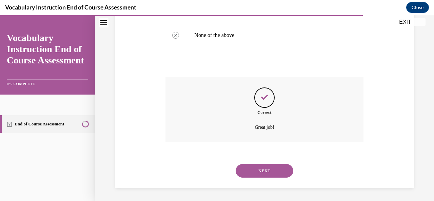
click at [268, 171] on button "NEXT" at bounding box center [264, 171] width 58 height 14
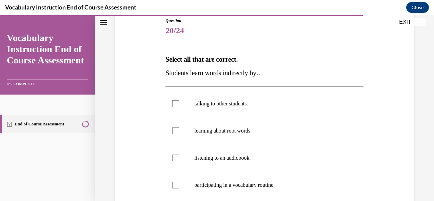
scroll to position [117, 0]
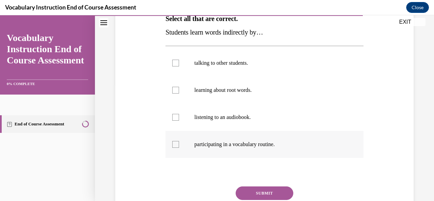
click at [176, 146] on div at bounding box center [175, 144] width 7 height 7
click at [176, 146] on input "participating in a vocabulary routine." at bounding box center [175, 144] width 7 height 7
checkbox input "true"
click at [275, 197] on button "SUBMIT" at bounding box center [264, 193] width 58 height 14
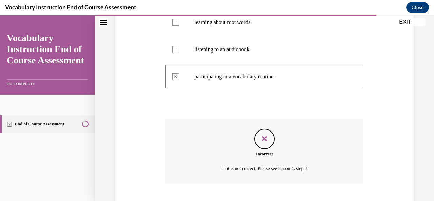
scroll to position [226, 0]
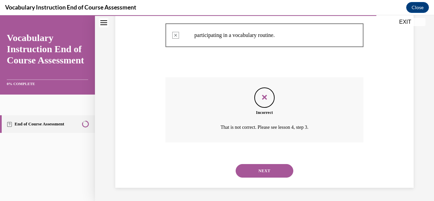
click at [274, 169] on button "NEXT" at bounding box center [264, 171] width 58 height 14
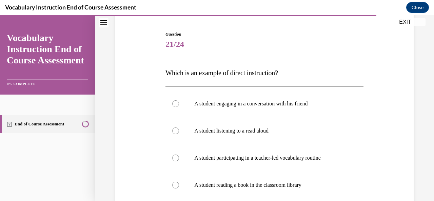
scroll to position [77, 0]
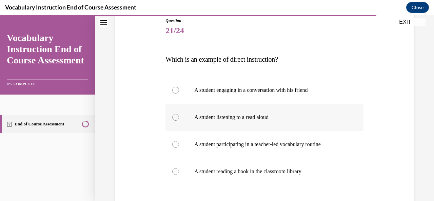
click at [176, 116] on div at bounding box center [175, 117] width 7 height 7
click at [176, 116] on input "A student listening to a read aloud" at bounding box center [175, 117] width 7 height 7
radio input "true"
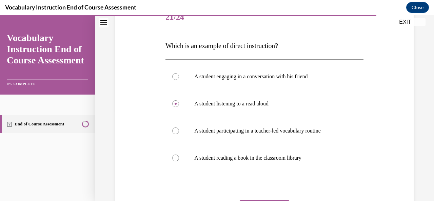
scroll to position [126, 0]
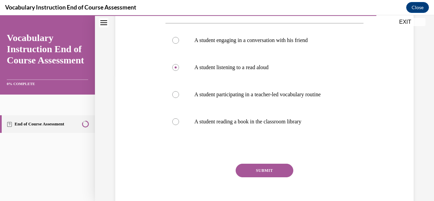
click at [260, 170] on button "SUBMIT" at bounding box center [264, 171] width 58 height 14
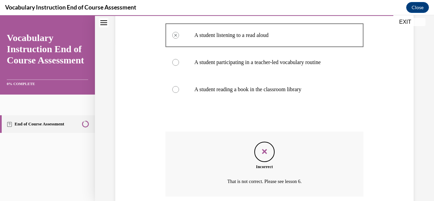
scroll to position [208, 0]
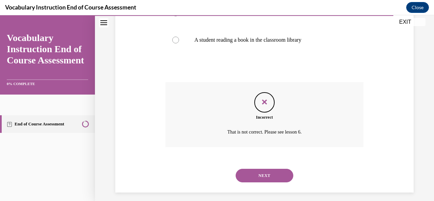
click at [278, 172] on button "NEXT" at bounding box center [264, 176] width 58 height 14
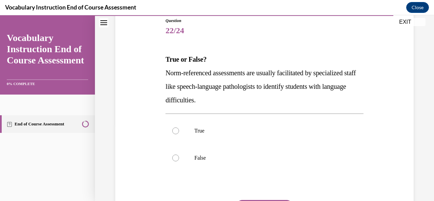
scroll to position [122, 0]
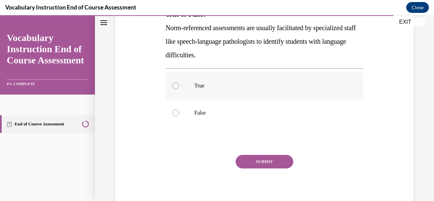
click at [177, 86] on div at bounding box center [175, 85] width 7 height 7
click at [177, 86] on input "True" at bounding box center [175, 85] width 7 height 7
radio input "true"
click at [260, 160] on button "SUBMIT" at bounding box center [264, 162] width 58 height 14
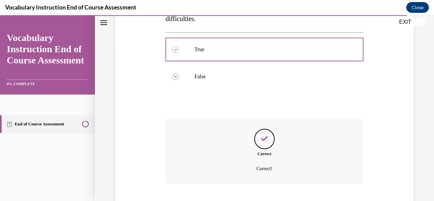
scroll to position [199, 0]
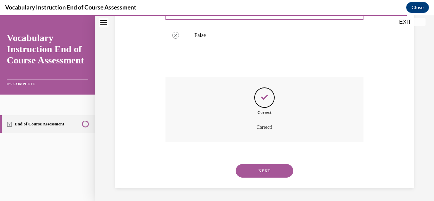
click at [261, 168] on button "NEXT" at bounding box center [264, 171] width 58 height 14
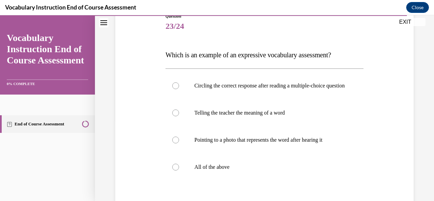
scroll to position [72, 0]
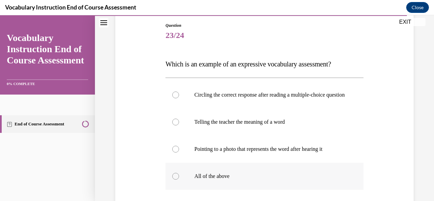
click at [175, 180] on div at bounding box center [175, 176] width 7 height 7
click at [175, 180] on input "All of the above" at bounding box center [175, 176] width 7 height 7
radio input "true"
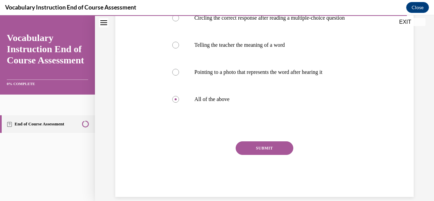
scroll to position [153, 0]
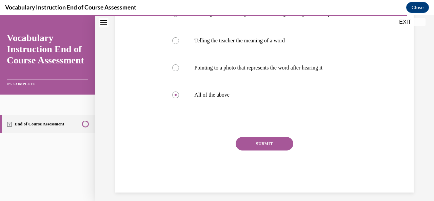
click at [273, 149] on button "SUBMIT" at bounding box center [264, 144] width 58 height 14
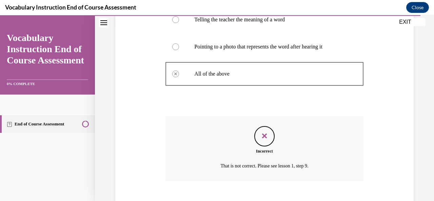
scroll to position [220, 0]
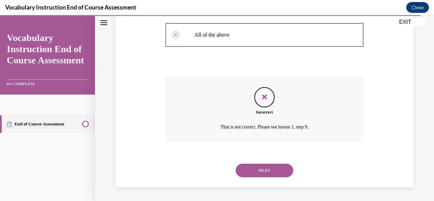
click at [264, 170] on button "NEXT" at bounding box center [264, 171] width 58 height 14
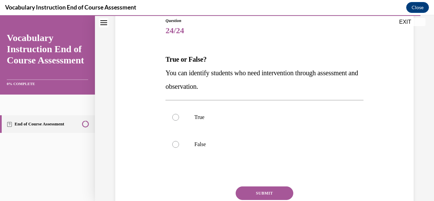
scroll to position [113, 0]
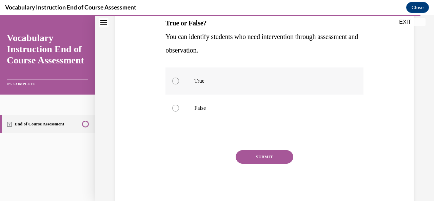
click at [174, 81] on div at bounding box center [175, 81] width 7 height 7
click at [174, 81] on input "True" at bounding box center [175, 81] width 7 height 7
radio input "true"
click at [249, 153] on button "SUBMIT" at bounding box center [264, 157] width 58 height 14
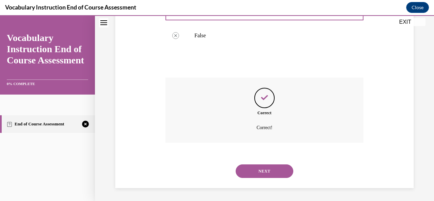
scroll to position [186, 0]
click at [268, 169] on button "NEXT" at bounding box center [264, 171] width 58 height 14
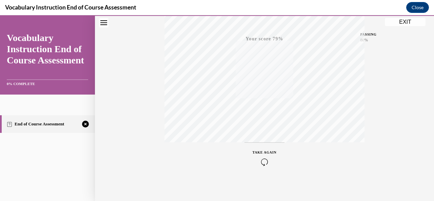
scroll to position [161, 0]
